Goal: Book appointment/travel/reservation

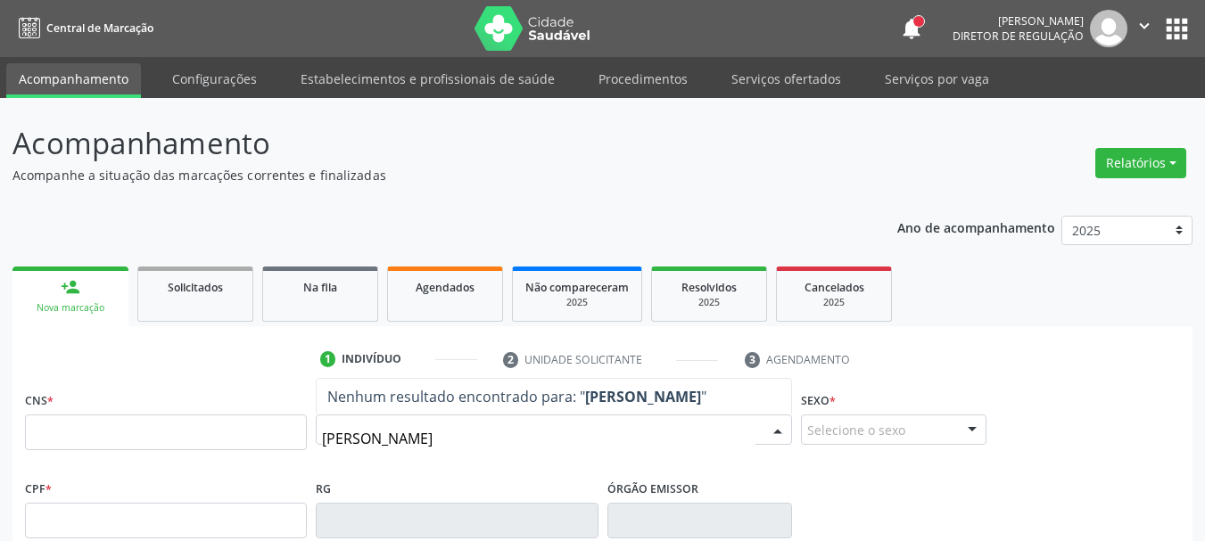
type input "[PERSON_NAME]"
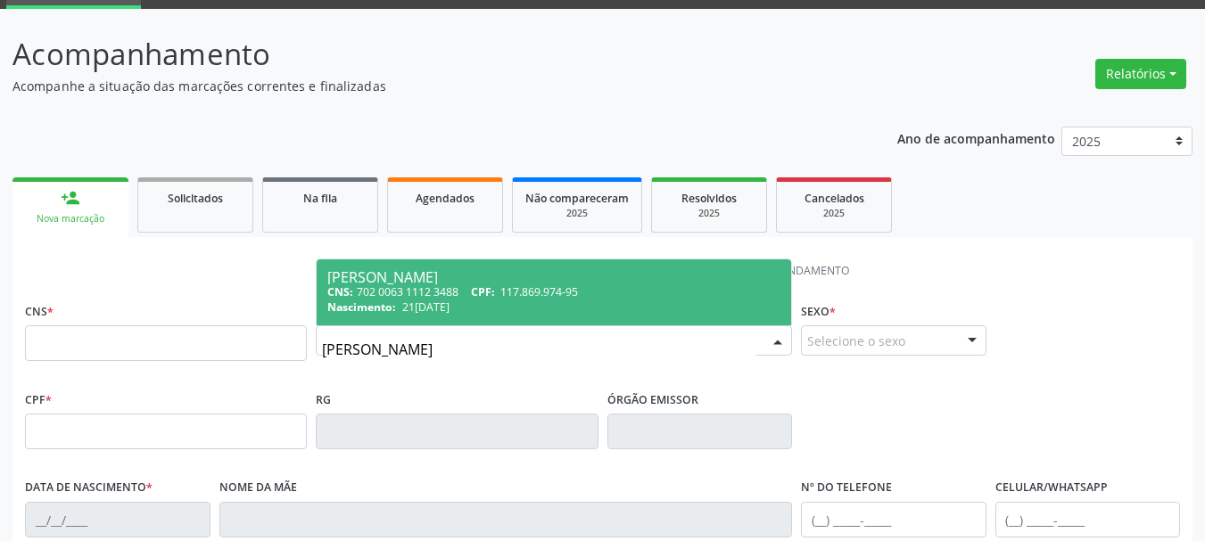
click at [540, 285] on span "117.869.974-95" at bounding box center [539, 291] width 78 height 15
type input "702 0063 1112 3488"
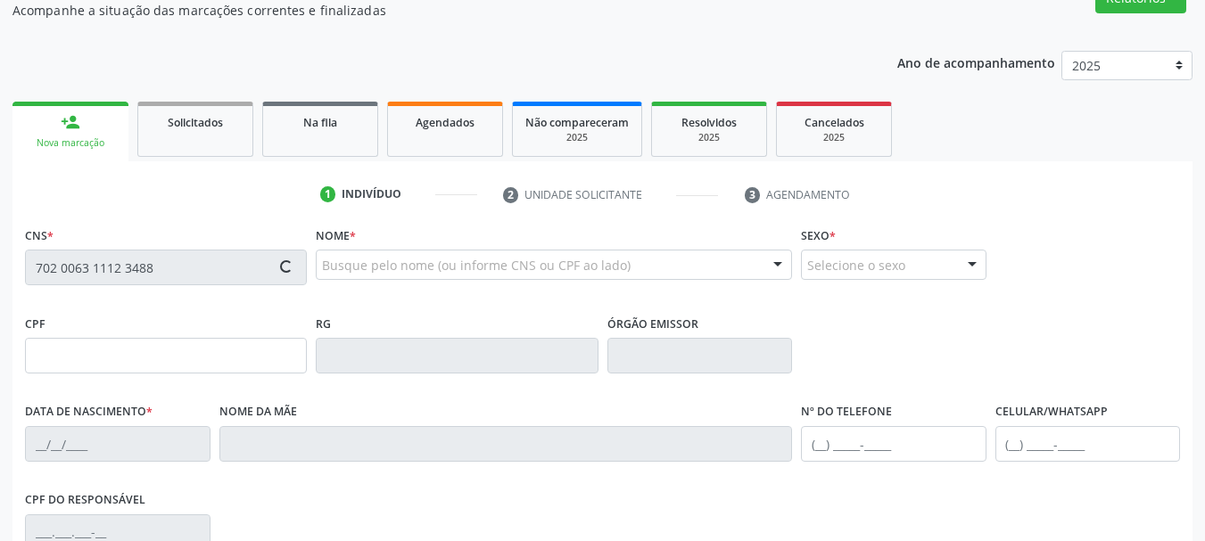
scroll to position [268, 0]
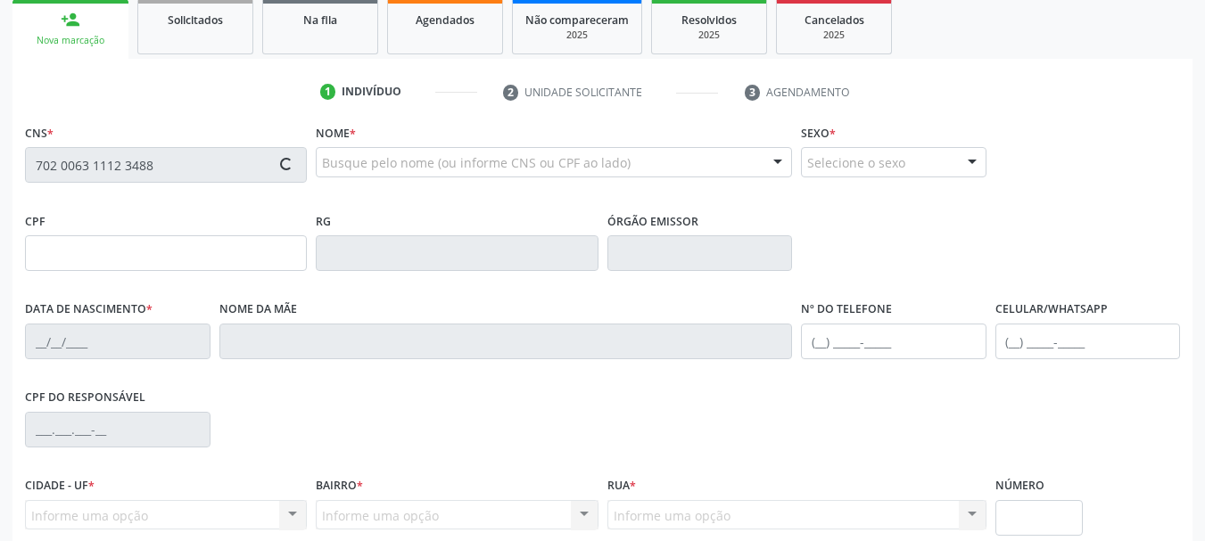
type input "117.869.974-95"
type input "21[DATE]"
type input "[PERSON_NAME]"
type input "[PHONE_NUMBER]"
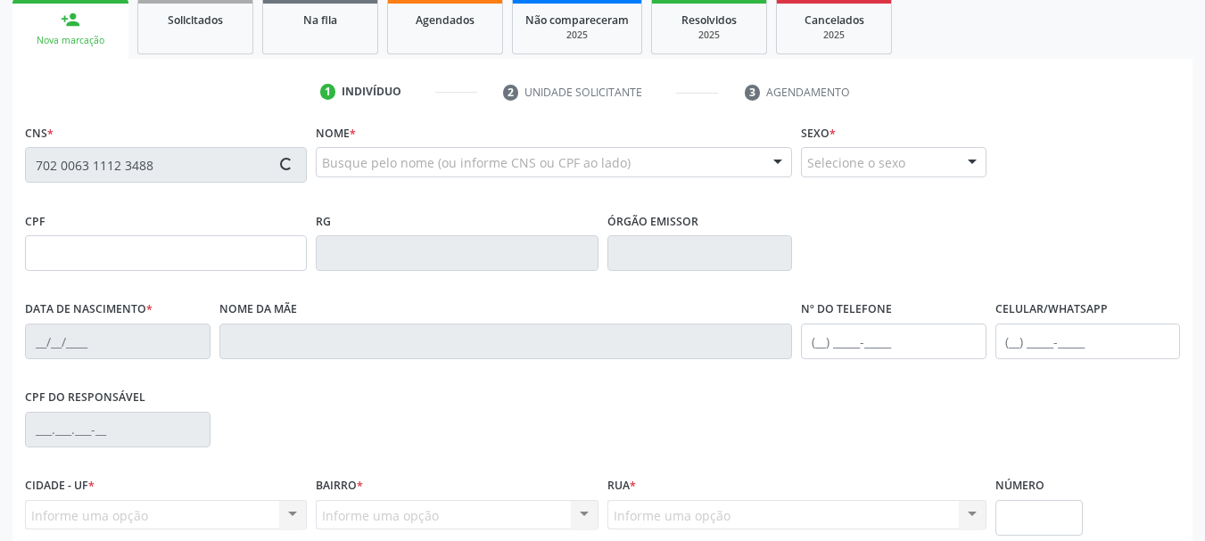
type input "2"
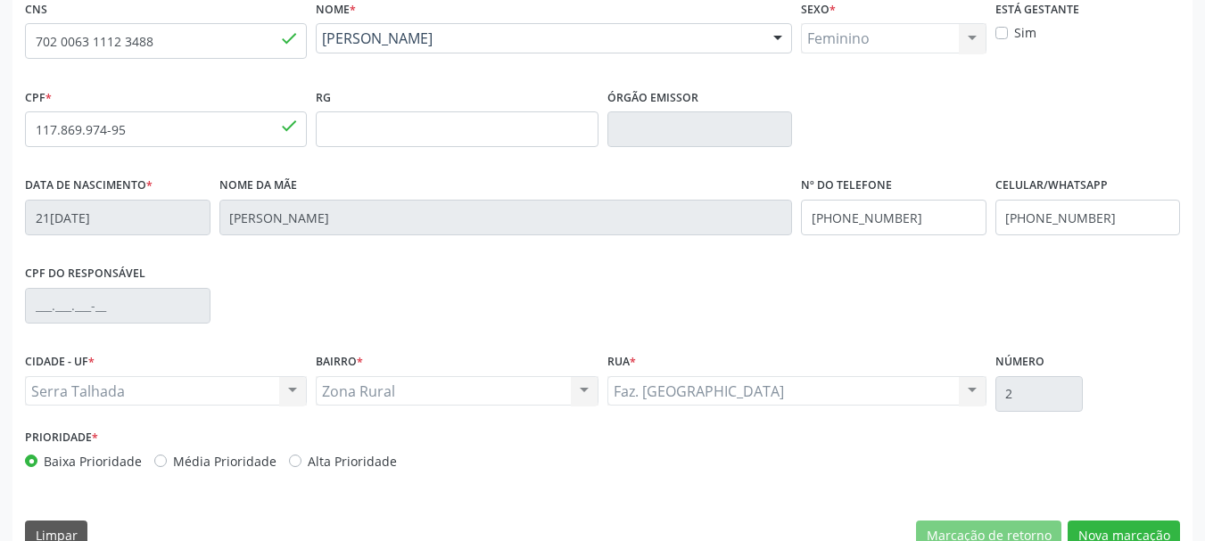
scroll to position [425, 0]
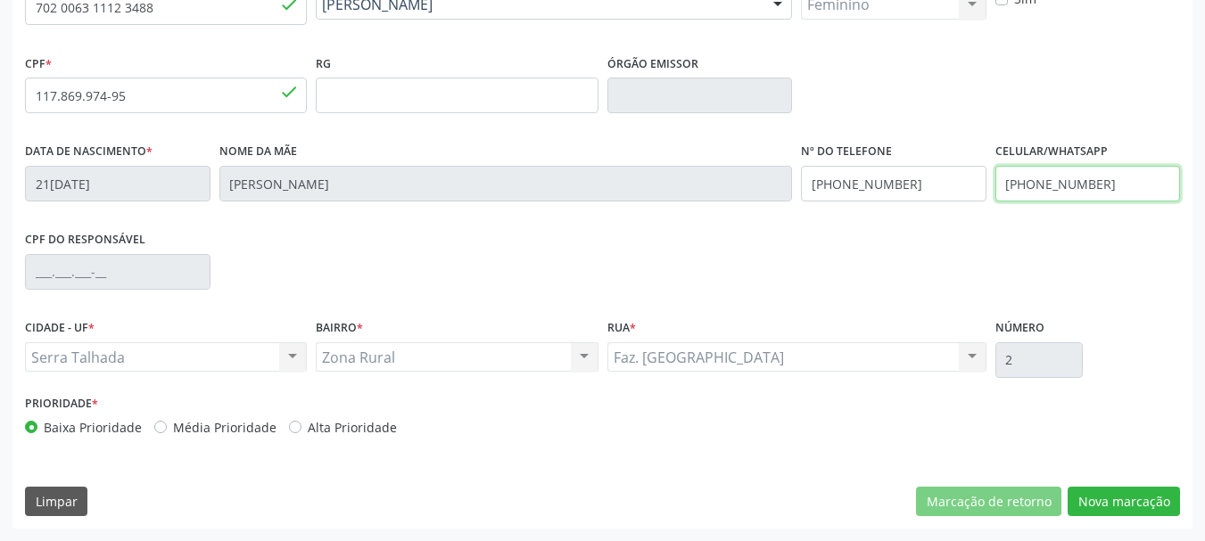
drag, startPoint x: 1124, startPoint y: 181, endPoint x: 874, endPoint y: 185, distance: 249.7
click at [872, 192] on div "Data de nascimento * [DATE] Nome da mãe [PERSON_NAME] Nº do Telefone [PHONE_NUM…" at bounding box center [603, 182] width 1164 height 88
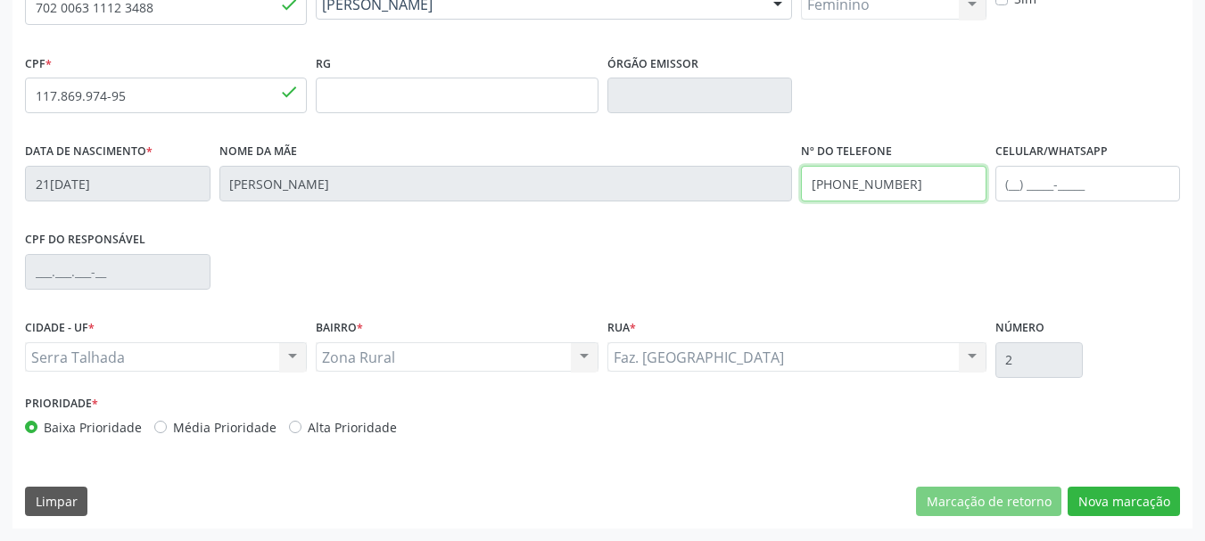
drag, startPoint x: 910, startPoint y: 186, endPoint x: 649, endPoint y: 210, distance: 262.4
click at [640, 218] on div "Data de nascimento * 21[DATE] Nome da mãe [PERSON_NAME] Nº do Telefone [PHONE_N…" at bounding box center [603, 182] width 1164 height 88
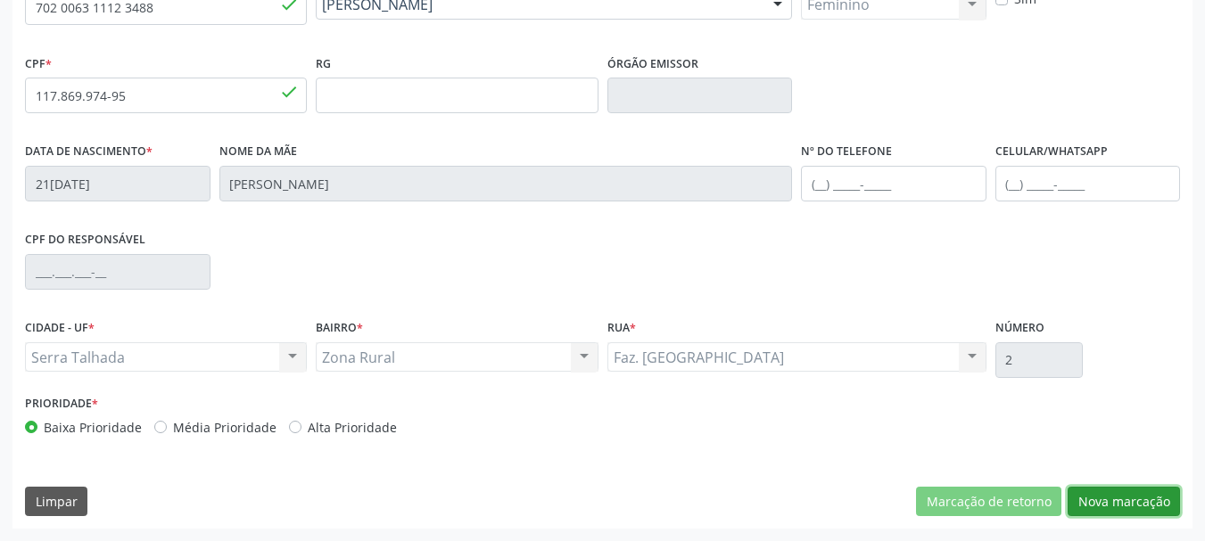
click at [1127, 496] on button "Nova marcação" at bounding box center [1123, 502] width 112 height 30
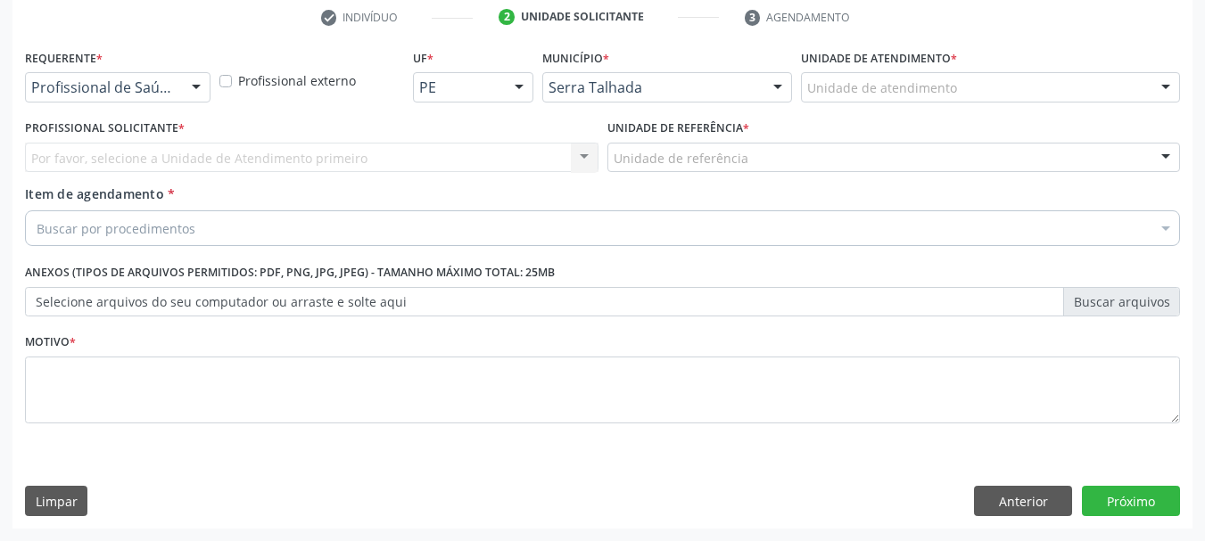
scroll to position [342, 0]
click at [194, 92] on div at bounding box center [196, 88] width 27 height 30
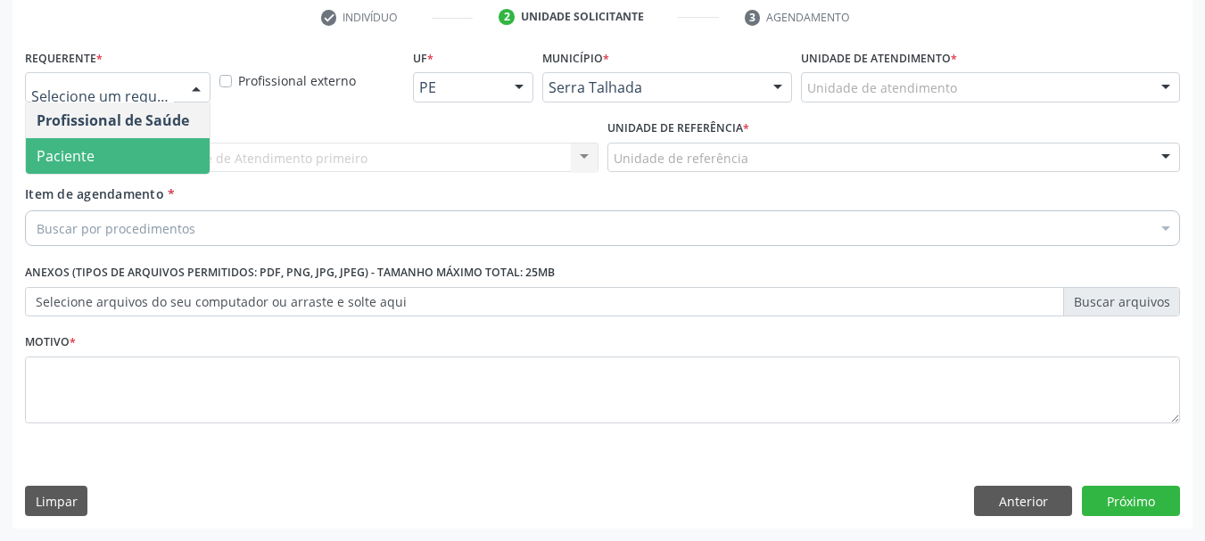
click at [151, 152] on span "Paciente" at bounding box center [118, 156] width 184 height 36
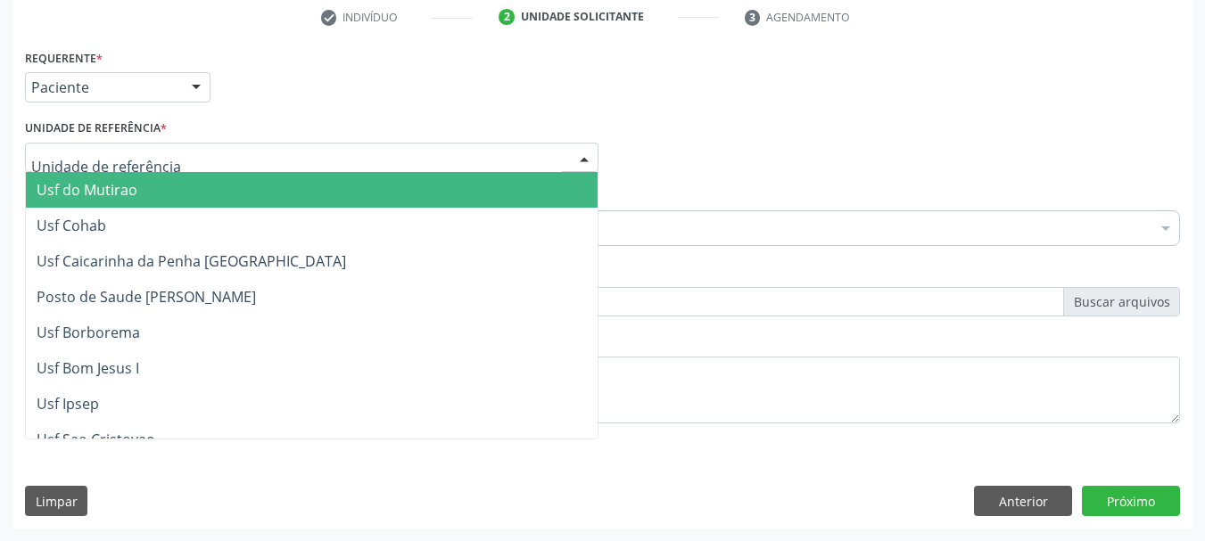
click at [149, 146] on div at bounding box center [311, 158] width 573 height 30
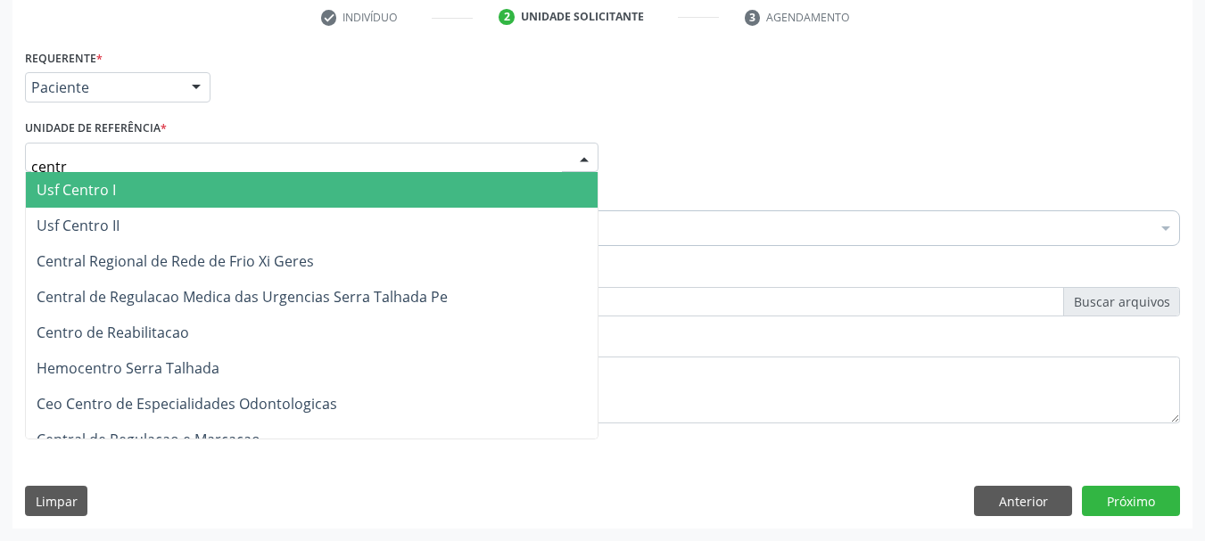
type input "centro"
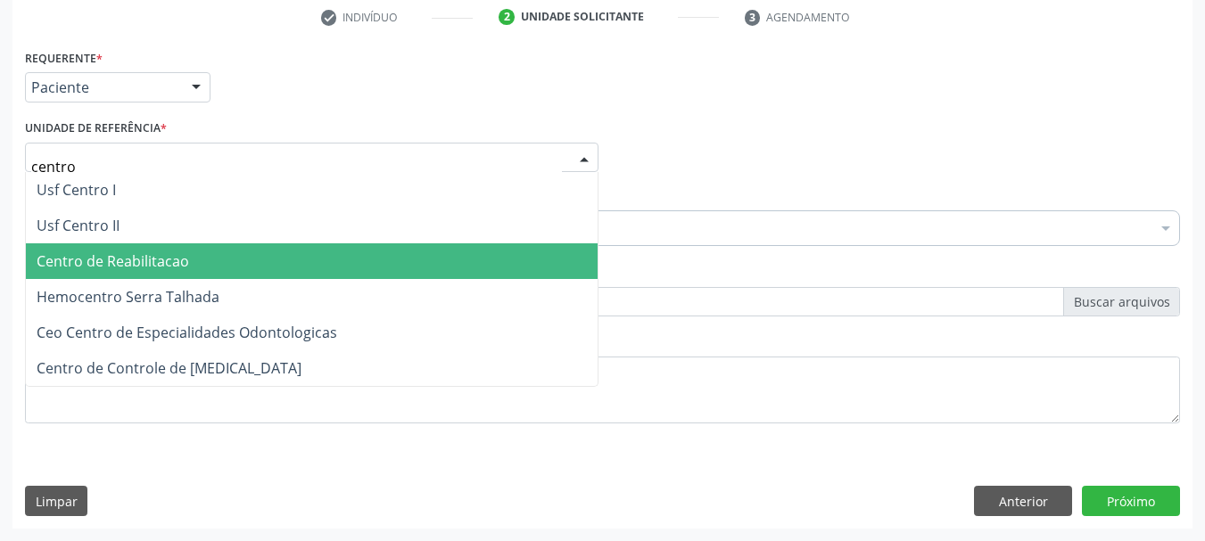
click at [159, 251] on span "Centro de Reabilitacao" at bounding box center [113, 261] width 152 height 20
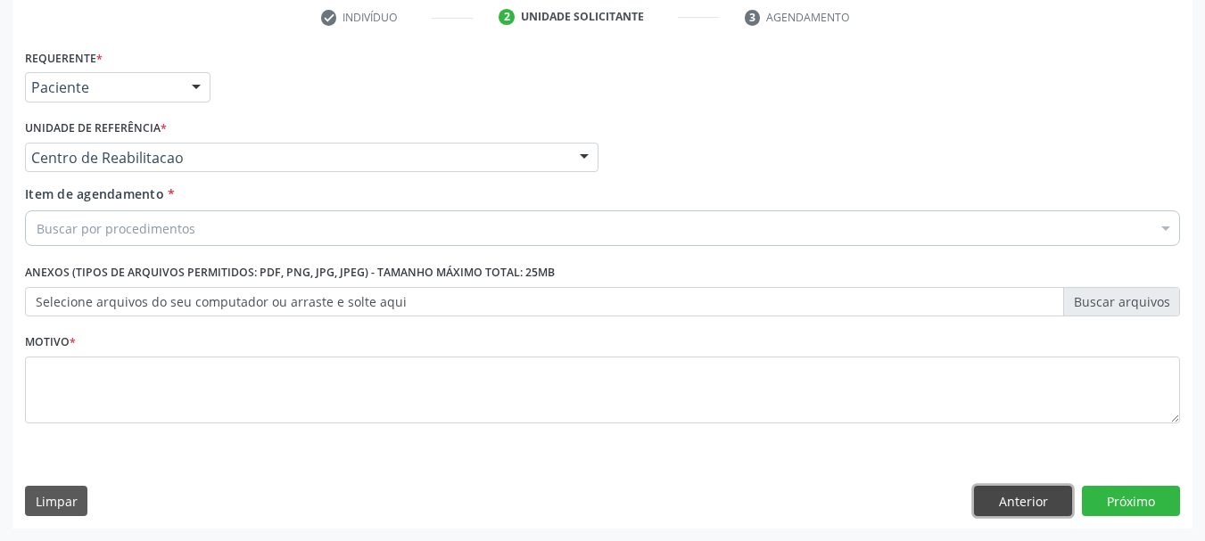
click at [1043, 502] on button "Anterior" at bounding box center [1023, 501] width 98 height 30
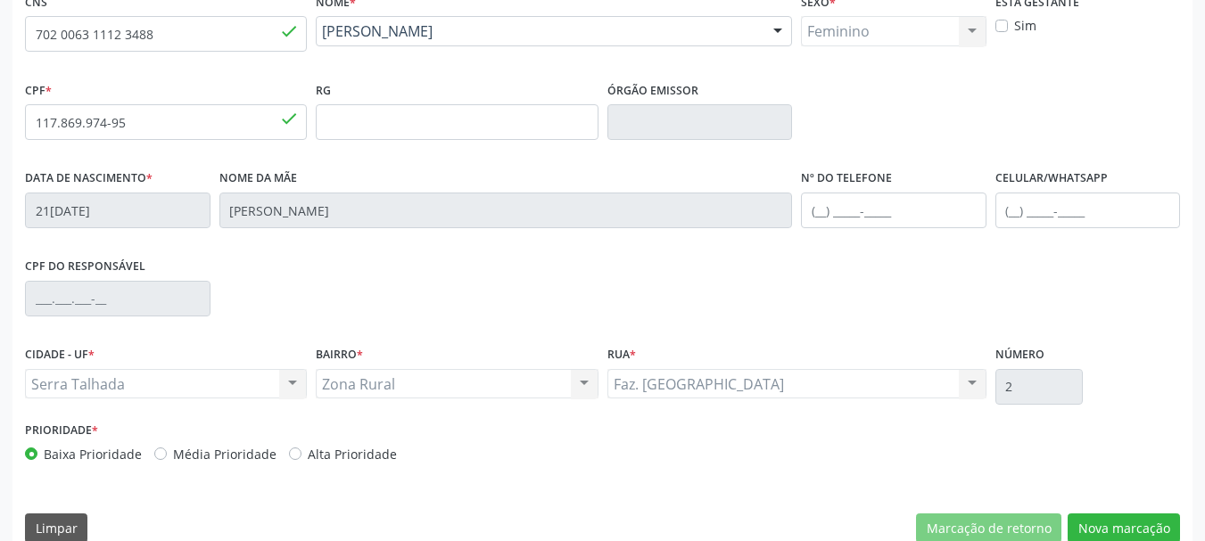
scroll to position [425, 0]
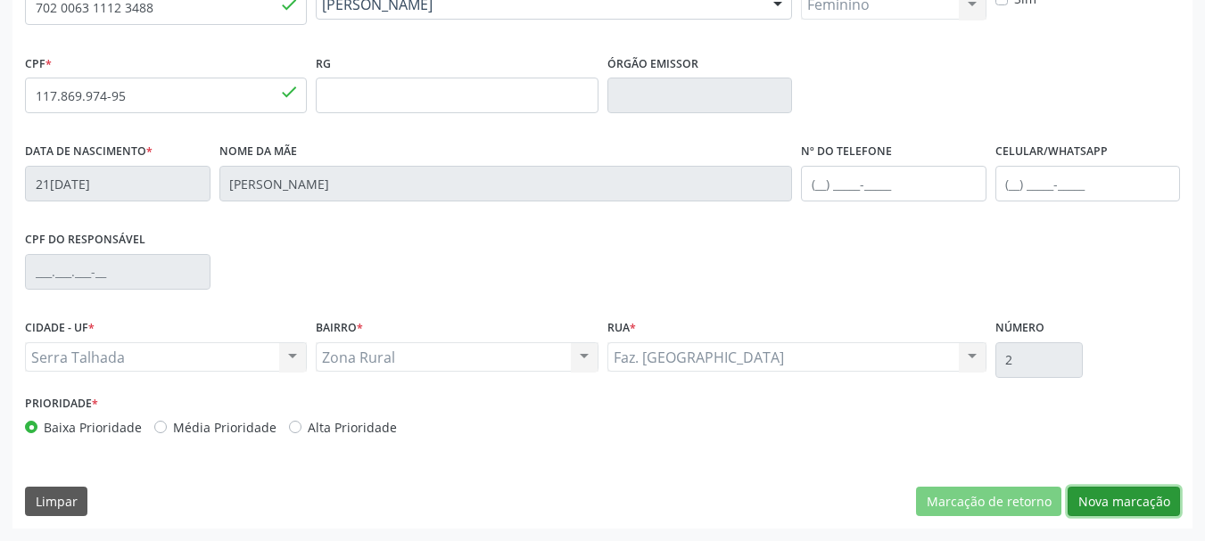
click at [1150, 500] on button "Nova marcação" at bounding box center [1123, 502] width 112 height 30
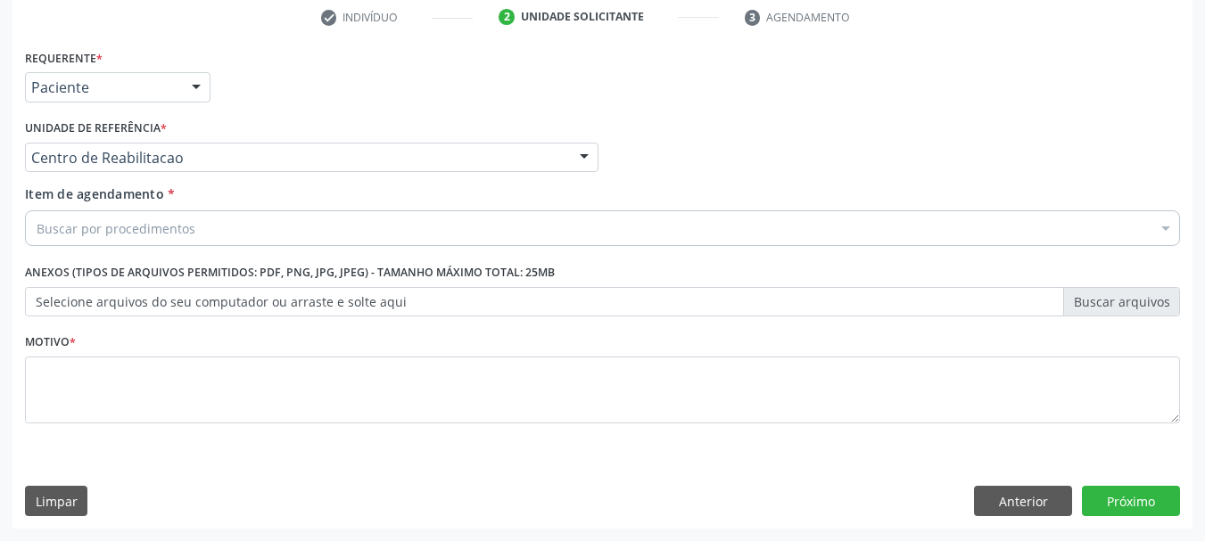
scroll to position [342, 0]
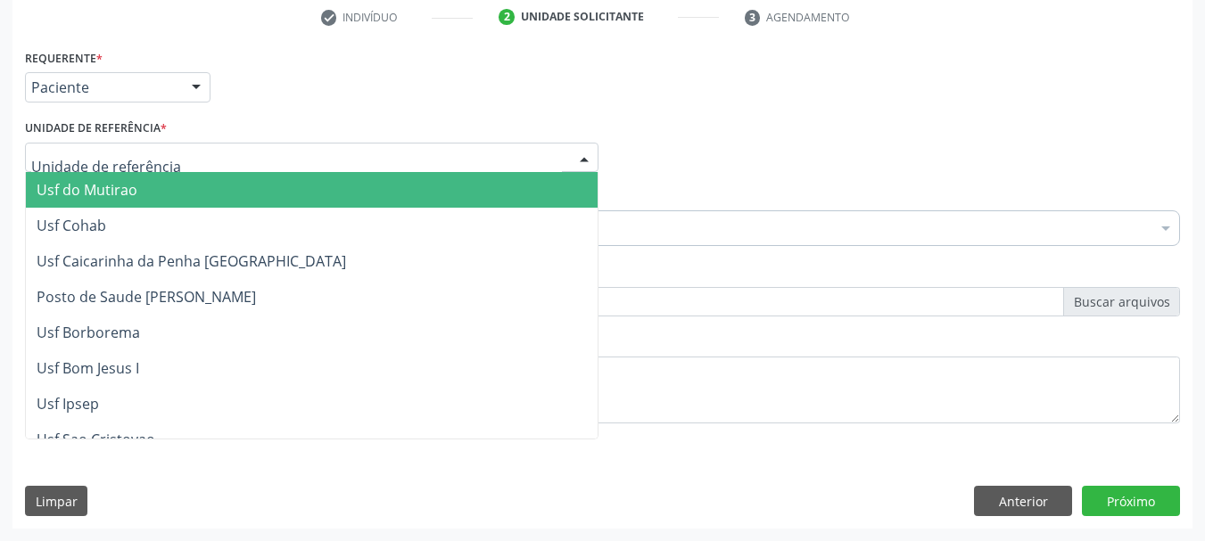
click at [518, 107] on div "Requerente * Paciente Profissional de Saúde Paciente Nenhum resultado encontrad…" at bounding box center [603, 80] width 1164 height 70
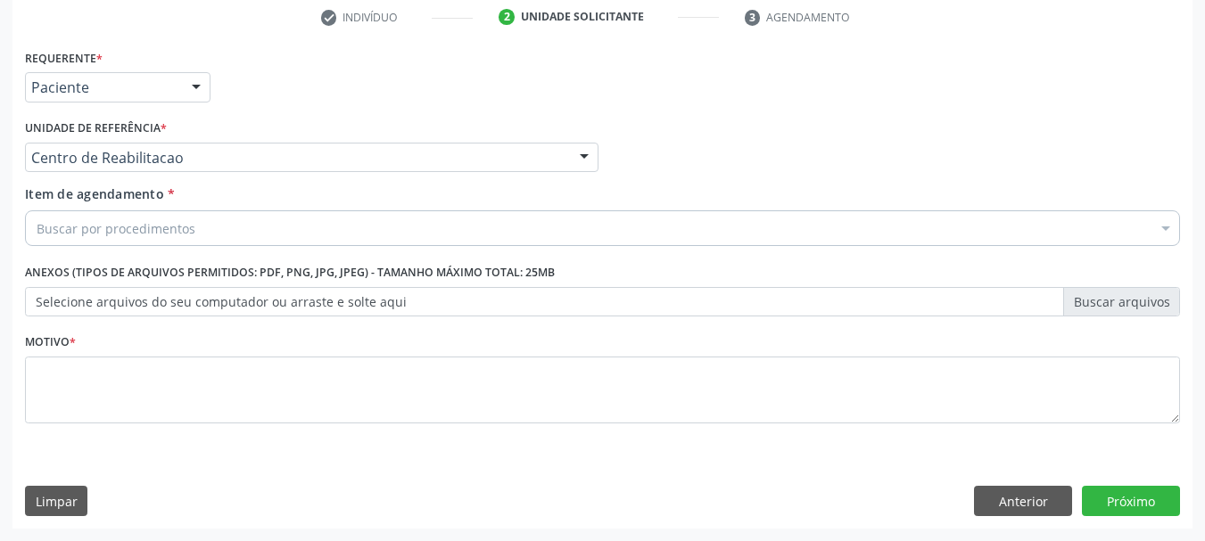
click at [203, 224] on div "Buscar por procedimentos" at bounding box center [602, 228] width 1155 height 36
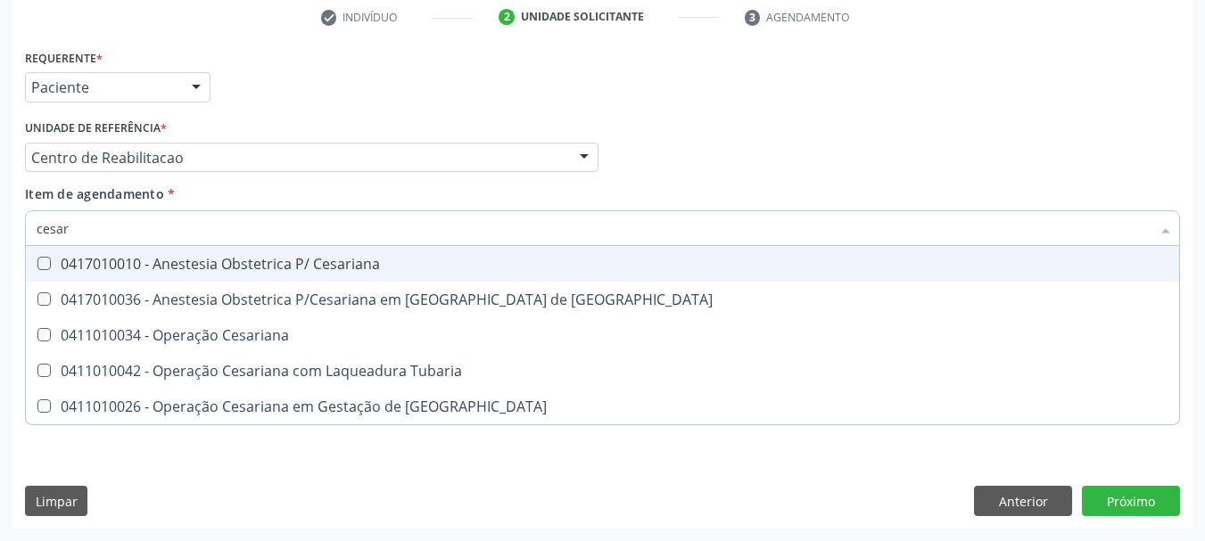
type input "cesari"
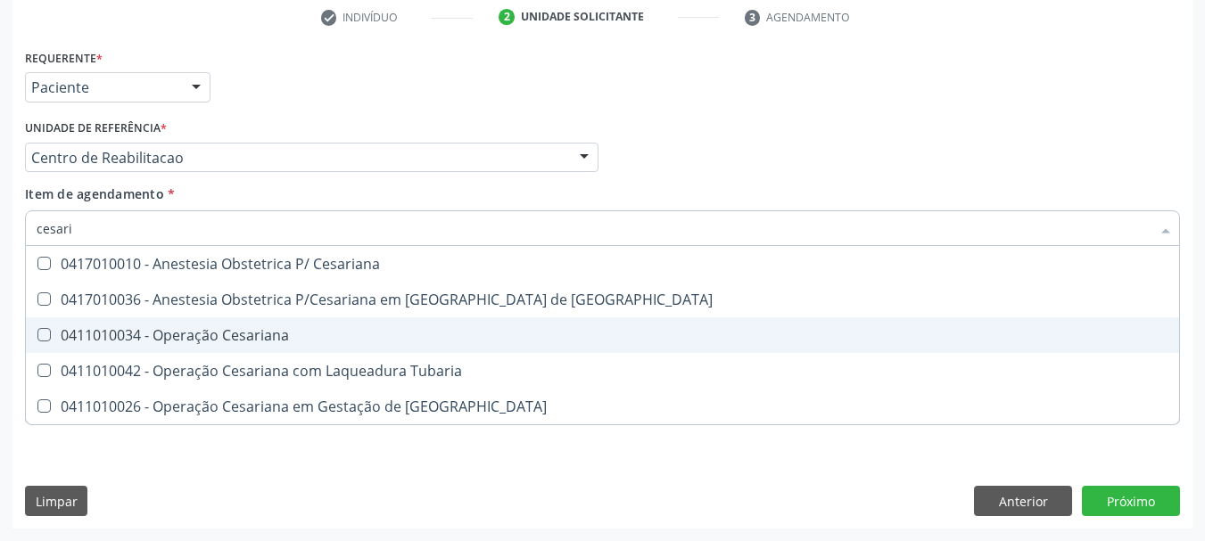
click at [233, 335] on div "0411010034 - Operação Cesariana" at bounding box center [603, 335] width 1132 height 14
checkbox Cesariana "true"
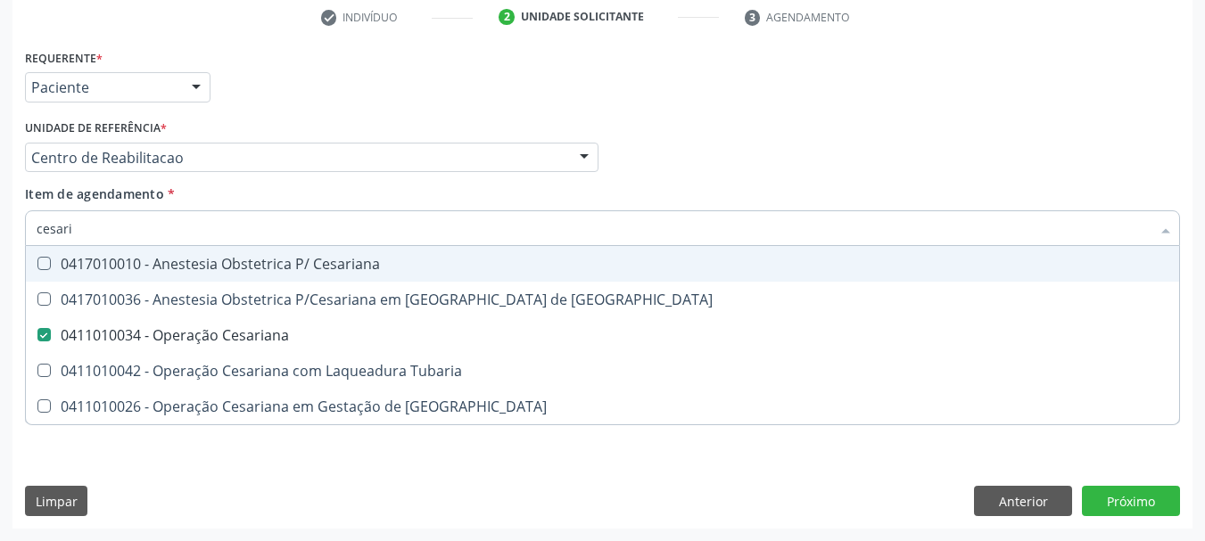
click at [820, 119] on div "Profissional Solicitante Por favor, selecione a Unidade de Atendimento primeiro…" at bounding box center [603, 150] width 1164 height 70
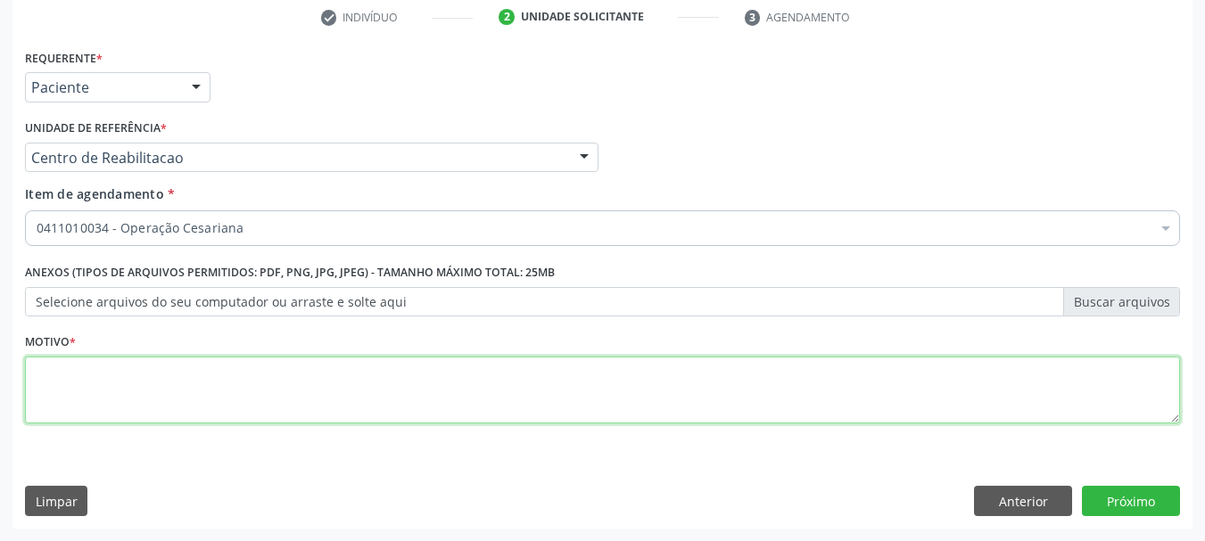
click at [389, 383] on textarea at bounding box center [602, 391] width 1155 height 68
type textarea "..."
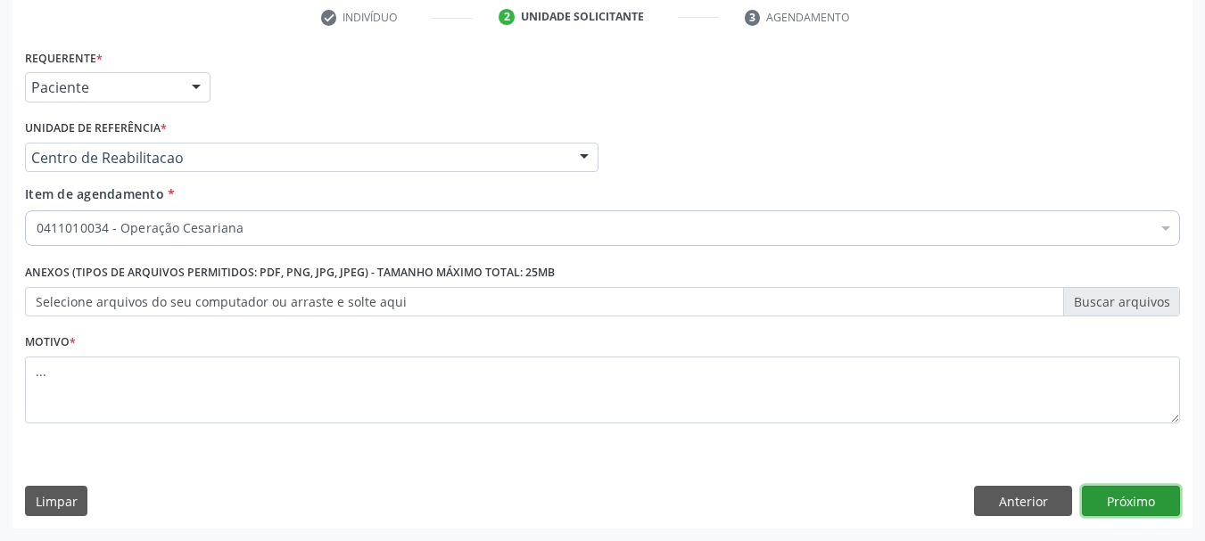
click at [1135, 501] on button "Próximo" at bounding box center [1131, 501] width 98 height 30
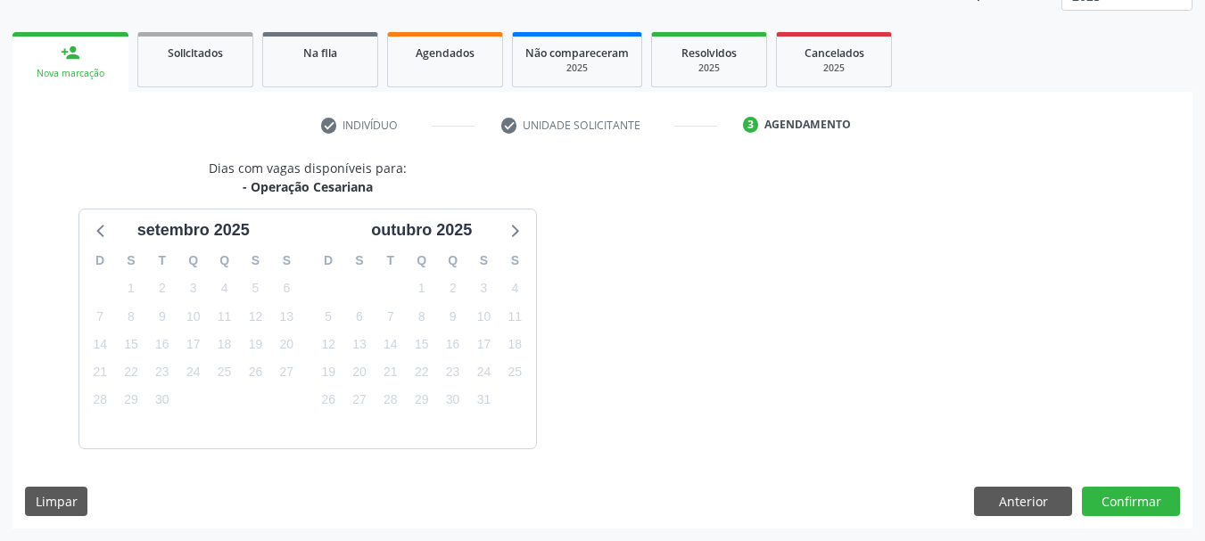
scroll to position [287, 0]
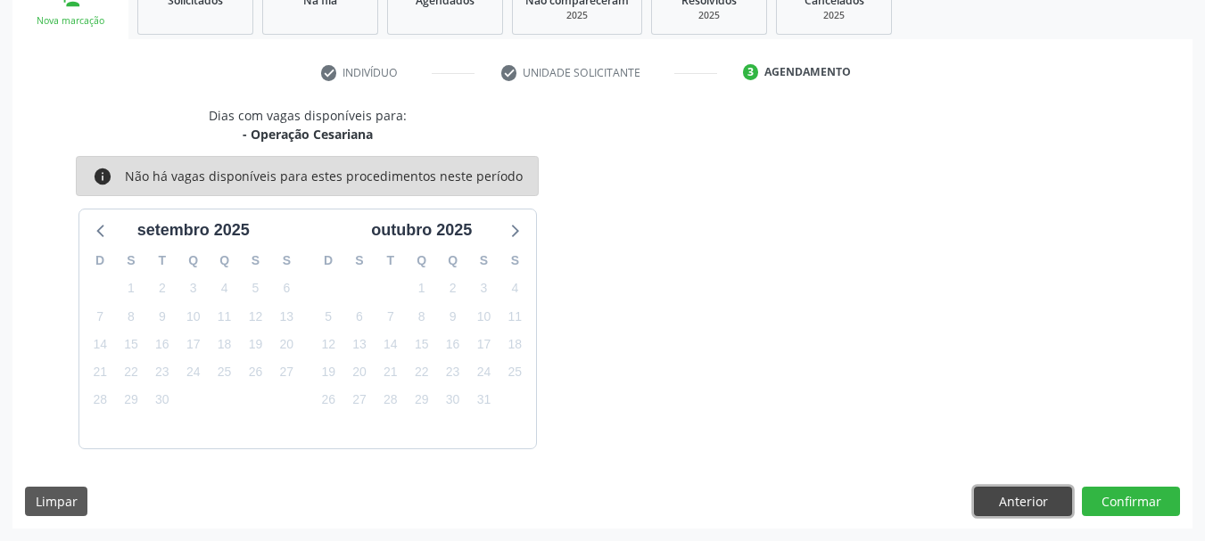
click at [1003, 494] on button "Anterior" at bounding box center [1023, 502] width 98 height 30
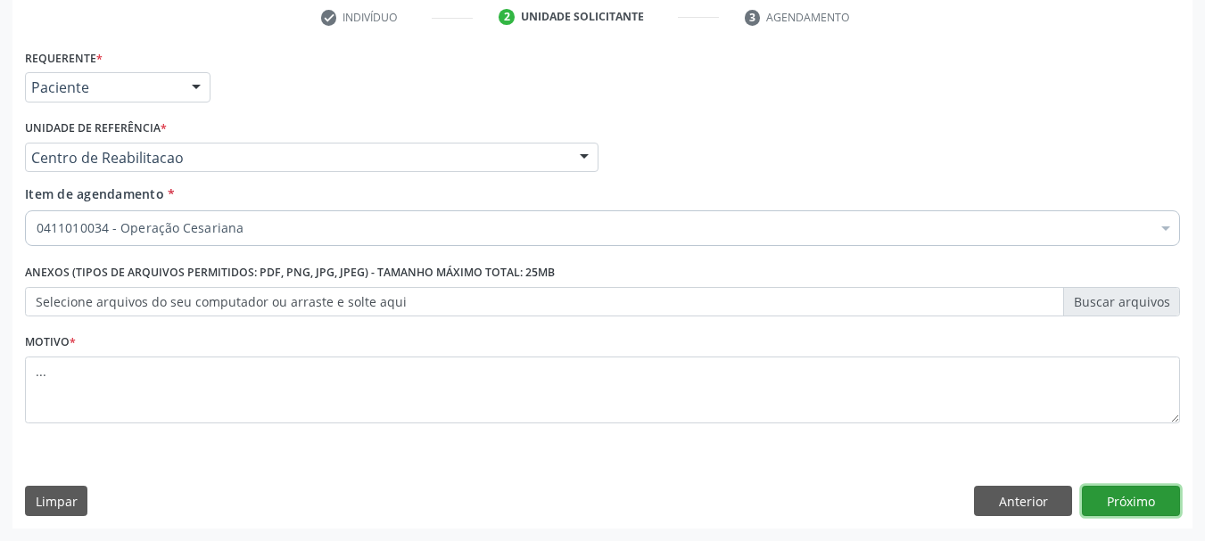
click at [1156, 497] on button "Próximo" at bounding box center [1131, 501] width 98 height 30
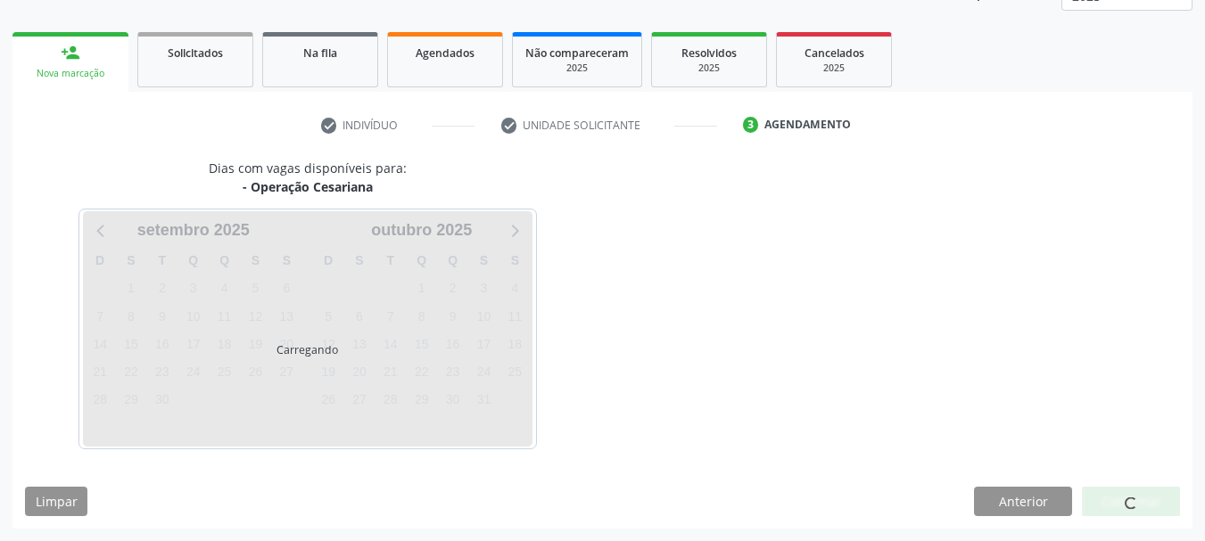
scroll to position [235, 0]
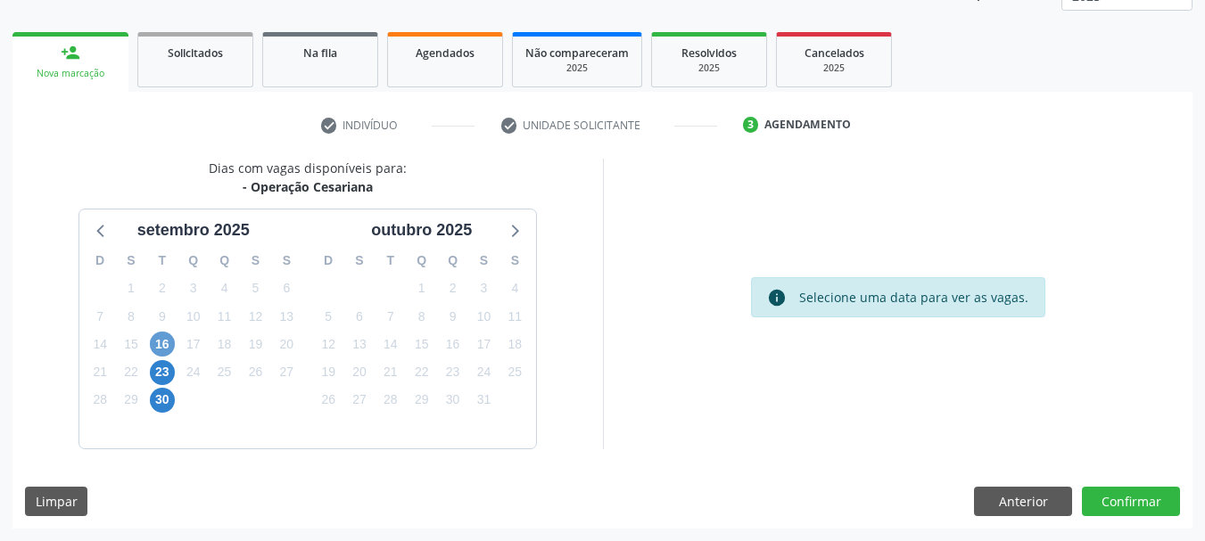
click at [148, 341] on div "16" at bounding box center [161, 345] width 31 height 28
click at [161, 340] on span "16" at bounding box center [162, 344] width 25 height 25
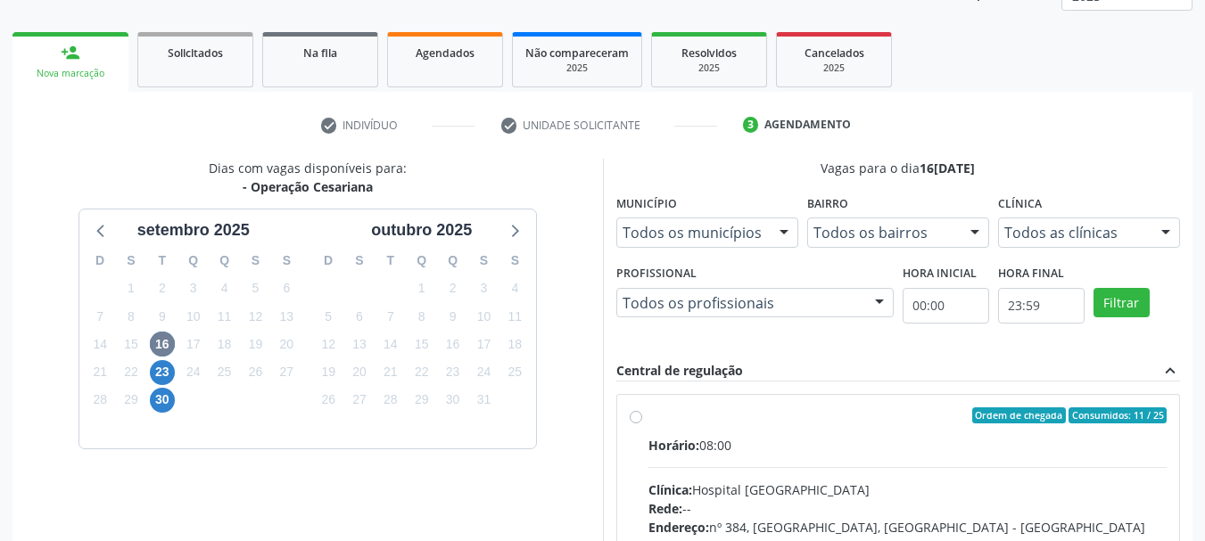
drag, startPoint x: 635, startPoint y: 418, endPoint x: 779, endPoint y: 395, distance: 145.4
click at [648, 417] on label "Ordem de chegada Consumidos: 11 / 25 Horário: 08:00 Clínica: Hospital [GEOGRAPH…" at bounding box center [907, 545] width 519 height 274
click at [635, 417] on input "Ordem de chegada Consumidos: 11 / 25 Horário: 08:00 Clínica: Hospital [GEOGRAPH…" at bounding box center [636, 416] width 12 height 16
radio input "true"
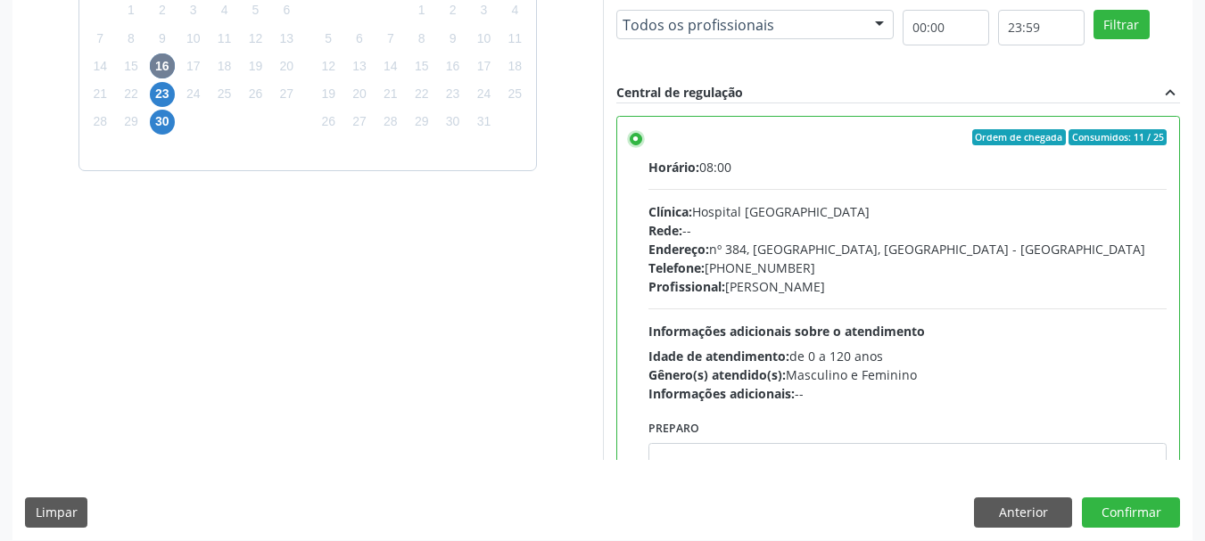
scroll to position [524, 0]
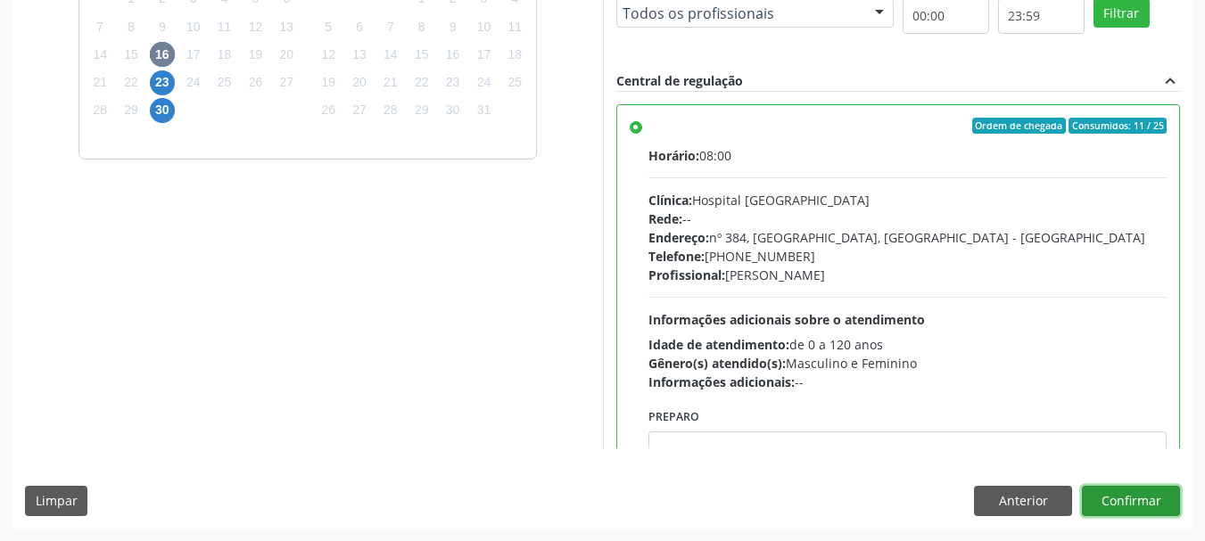
click at [1156, 496] on button "Confirmar" at bounding box center [1131, 501] width 98 height 30
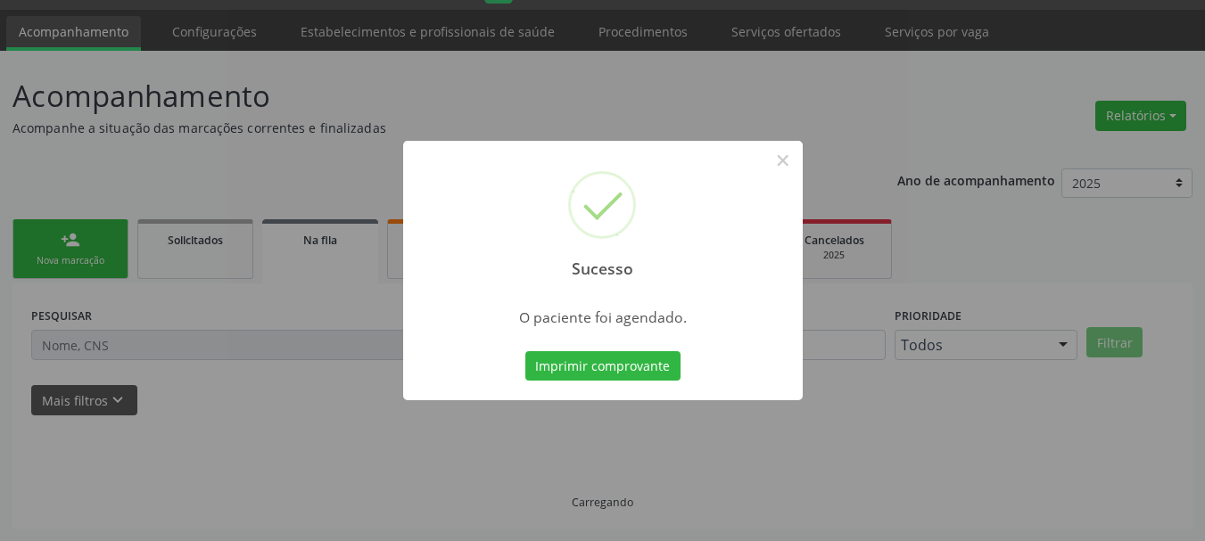
scroll to position [47, 0]
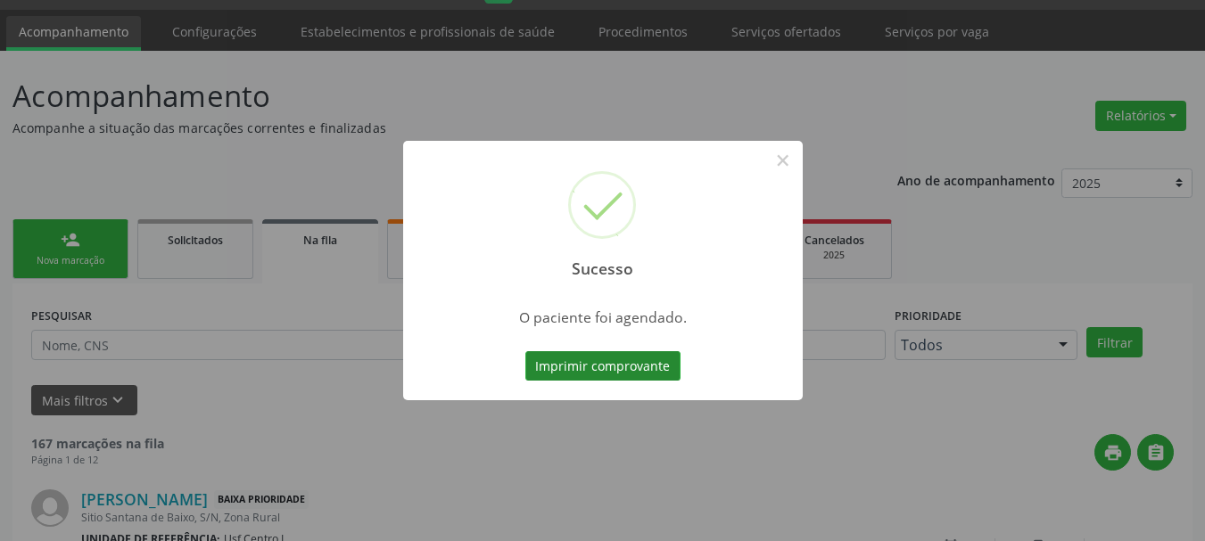
click at [624, 373] on button "Imprimir comprovante" at bounding box center [602, 366] width 155 height 30
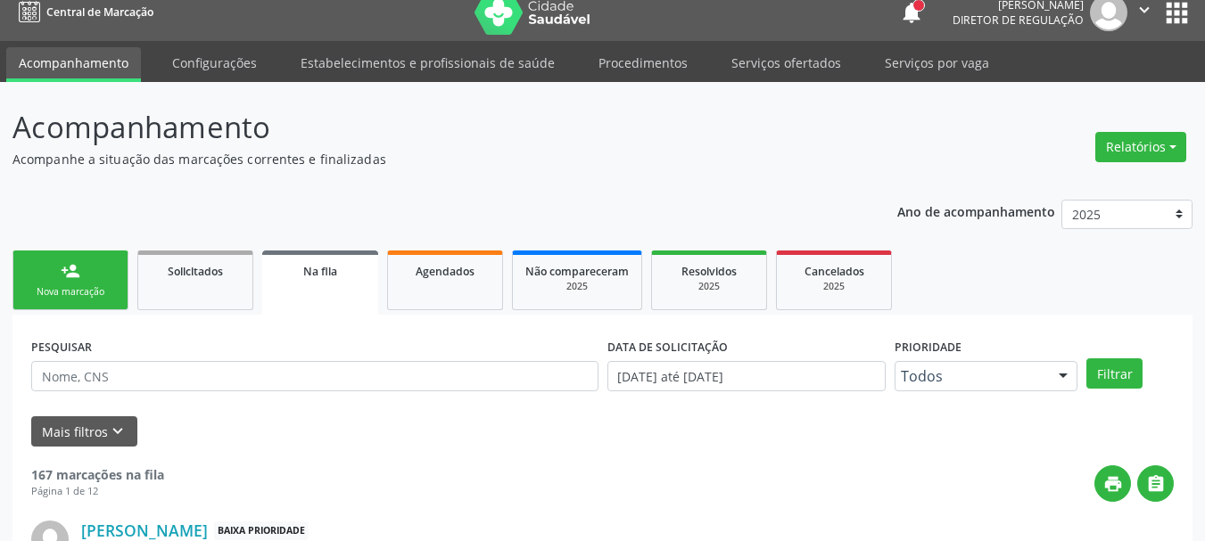
scroll to position [0, 0]
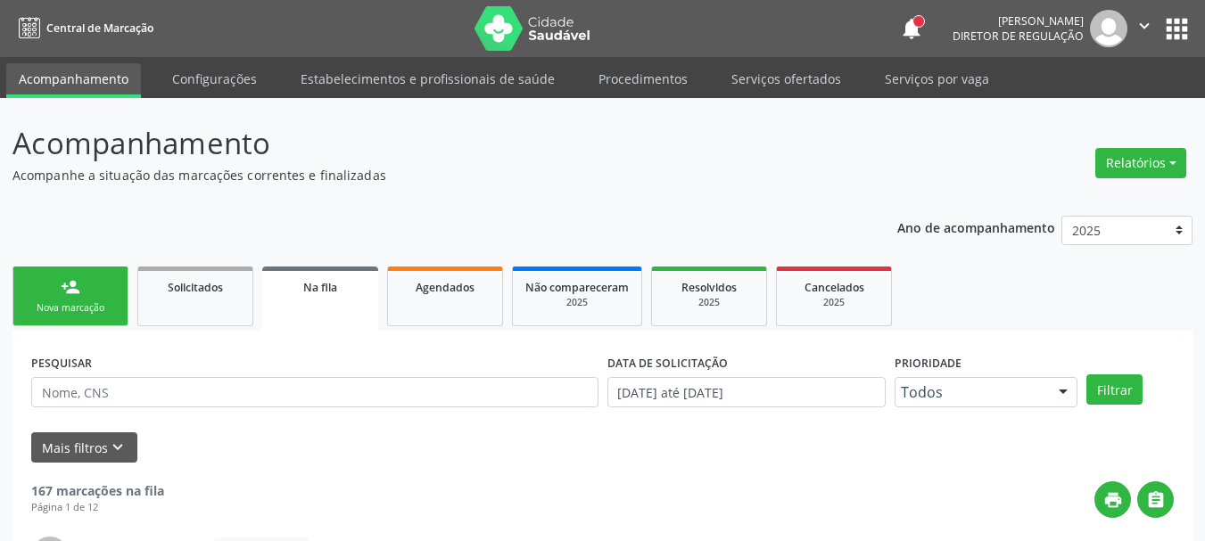
click at [1145, 14] on button "" at bounding box center [1144, 28] width 34 height 37
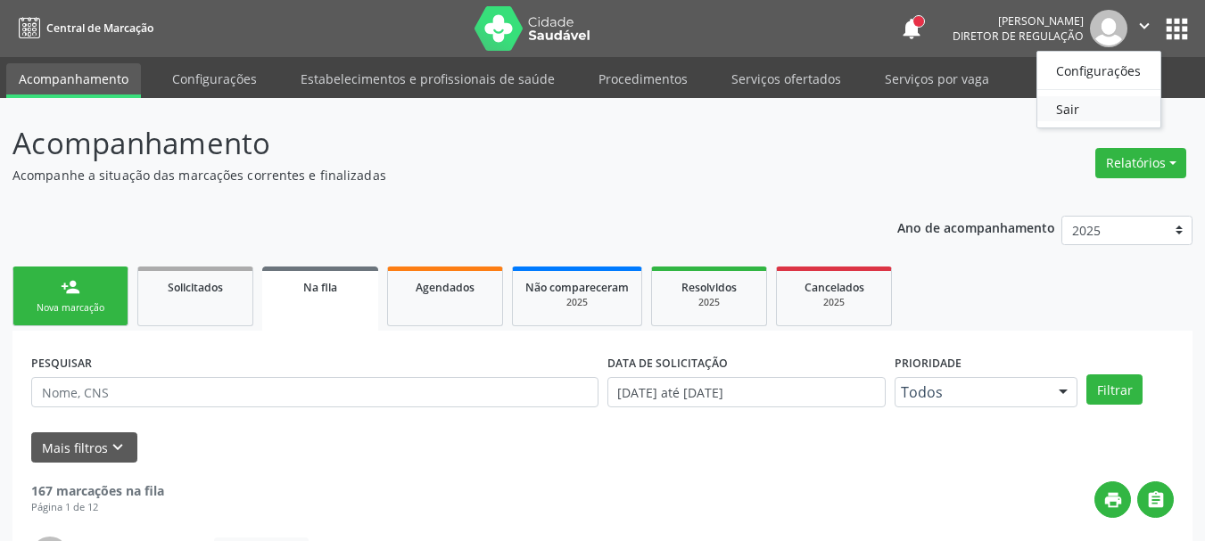
click at [1086, 109] on link "Sair" at bounding box center [1098, 108] width 123 height 25
